Goal: Transaction & Acquisition: Obtain resource

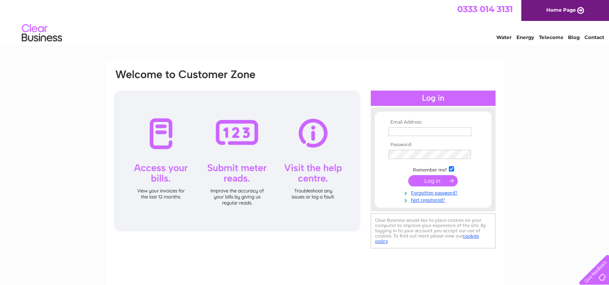
type input "[EMAIL_ADDRESS][DOMAIN_NAME]"
click at [422, 179] on input "submit" at bounding box center [432, 180] width 49 height 11
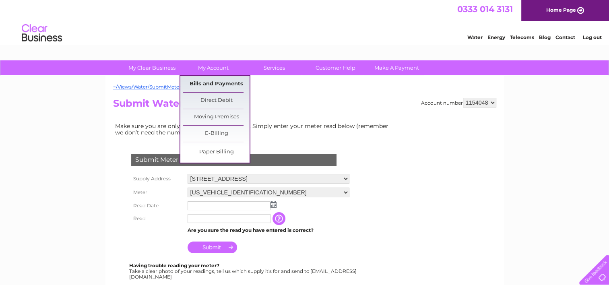
click at [217, 82] on link "Bills and Payments" at bounding box center [216, 84] width 66 height 16
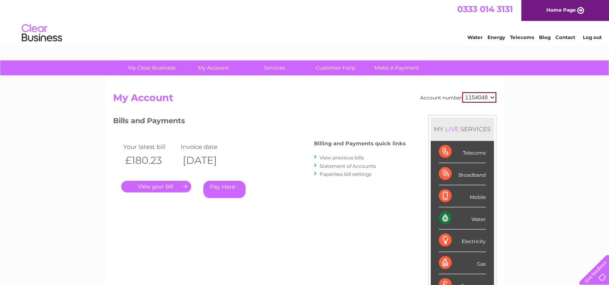
click at [175, 190] on link "." at bounding box center [156, 187] width 70 height 12
click at [172, 187] on link "." at bounding box center [156, 187] width 70 height 12
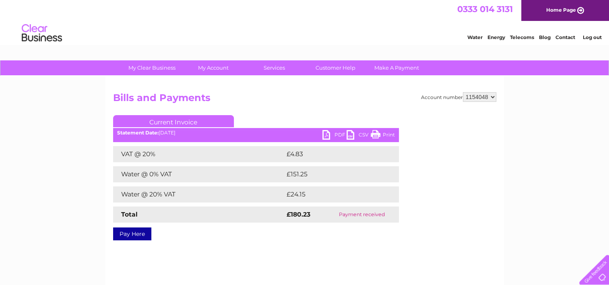
click at [324, 135] on link "PDF" at bounding box center [334, 136] width 24 height 12
